Goal: Transaction & Acquisition: Book appointment/travel/reservation

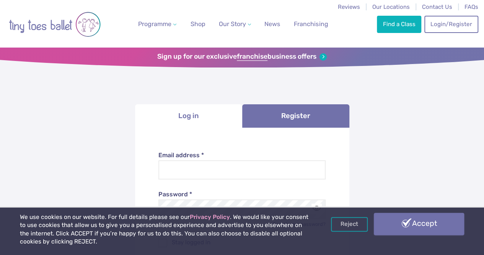
click at [436, 222] on link "Accept" at bounding box center [419, 223] width 90 height 22
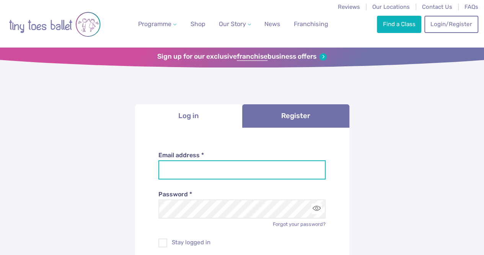
click at [179, 167] on input "Email address *" at bounding box center [241, 169] width 167 height 19
type input "**********"
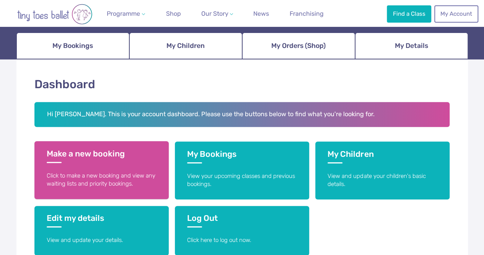
scroll to position [115, 0]
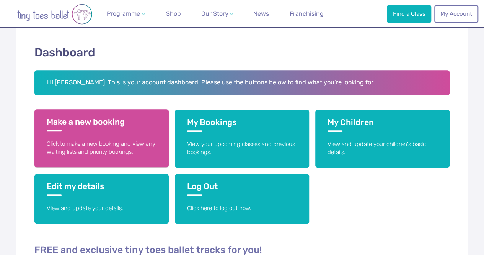
click at [125, 137] on link "Make a new booking Click to make a new booking and view any waiting lists and p…" at bounding box center [101, 138] width 134 height 58
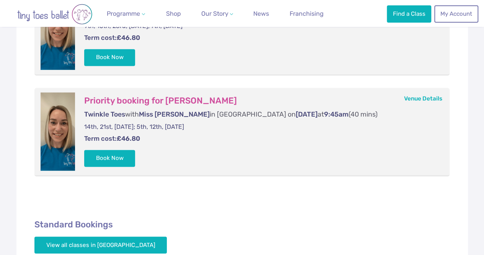
scroll to position [153, 0]
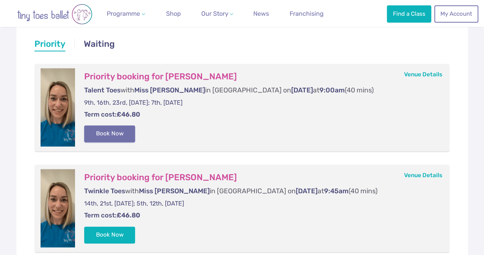
click at [104, 131] on button "Book Now" at bounding box center [109, 133] width 51 height 17
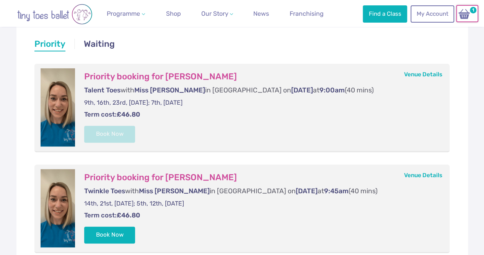
click at [470, 19] on img at bounding box center [464, 13] width 15 height 11
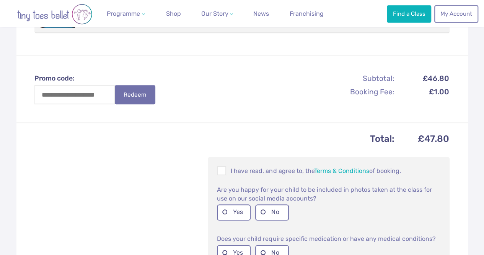
scroll to position [230, 0]
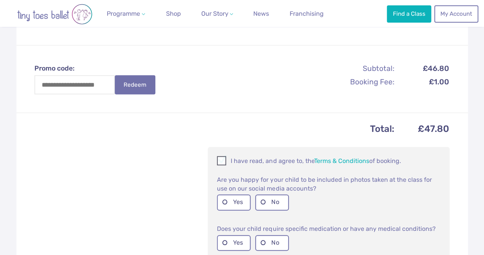
click at [221, 165] on span at bounding box center [222, 161] width 8 height 7
click at [235, 210] on label "Yes" at bounding box center [234, 202] width 34 height 16
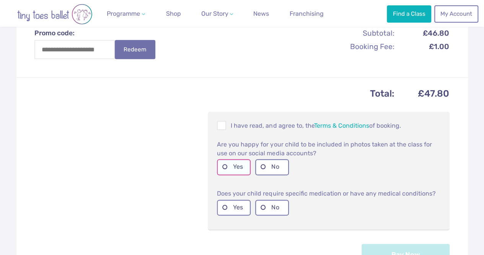
scroll to position [306, 0]
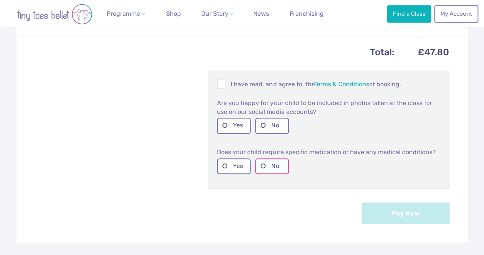
click at [267, 173] on label "No" at bounding box center [272, 166] width 34 height 16
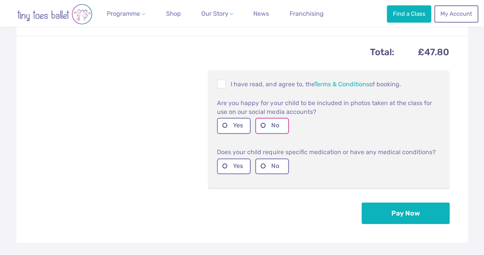
click at [279, 133] on label "No" at bounding box center [272, 126] width 34 height 16
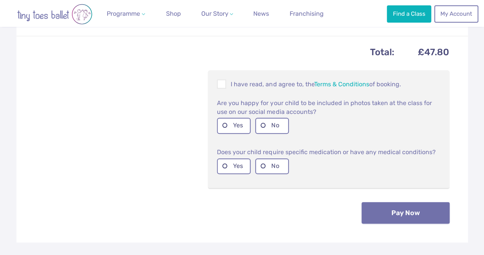
click at [378, 222] on button "Pay Now" at bounding box center [406, 212] width 88 height 21
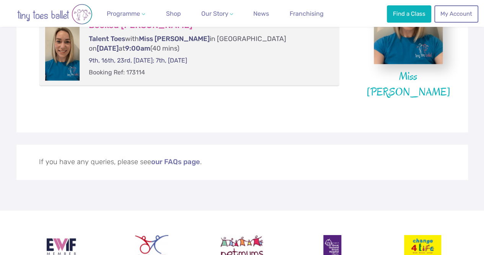
scroll to position [230, 0]
